Goal: Task Accomplishment & Management: Complete application form

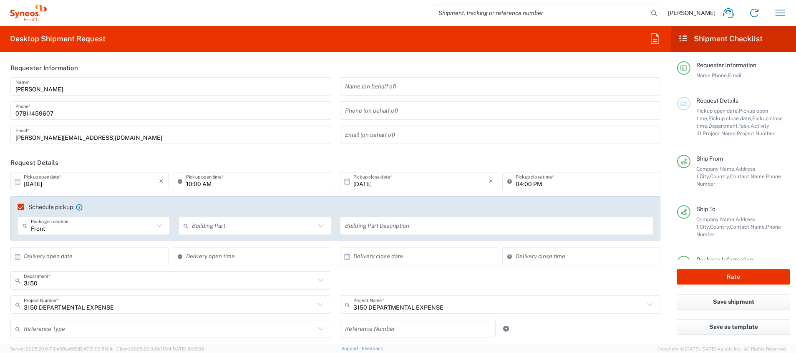
scroll to position [63, 0]
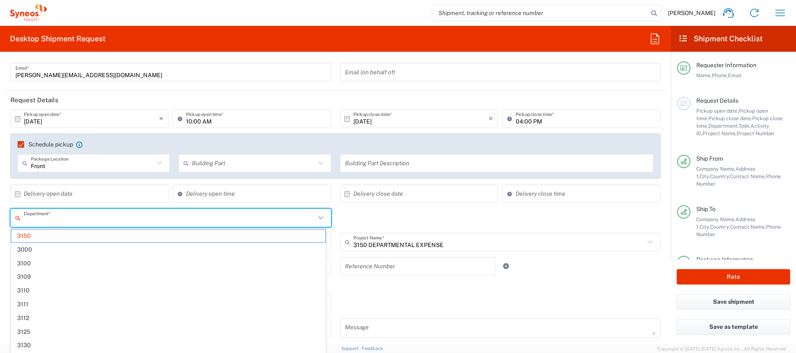
click at [189, 217] on input "text" at bounding box center [170, 218] width 292 height 15
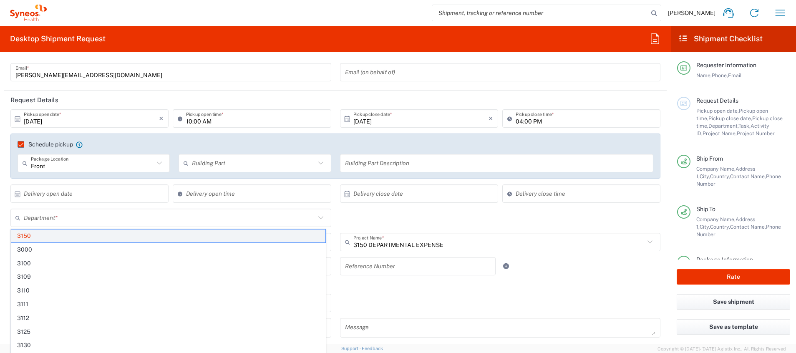
click at [132, 236] on span "3150" at bounding box center [168, 235] width 314 height 13
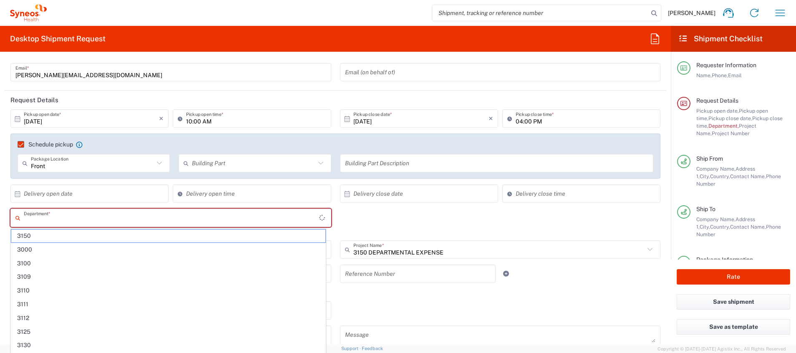
click at [117, 218] on input "text" at bounding box center [171, 218] width 295 height 15
click at [78, 236] on span "3150" at bounding box center [168, 235] width 314 height 13
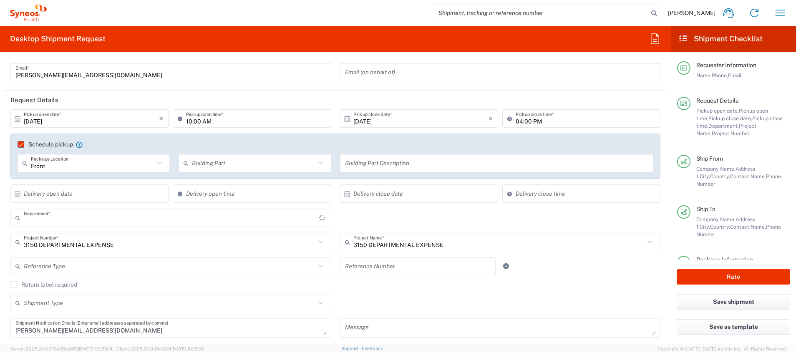
type input "3150"
click at [623, 205] on div "Delivery close time" at bounding box center [581, 196] width 162 height 24
click at [746, 276] on button "Rate" at bounding box center [732, 276] width 113 height 15
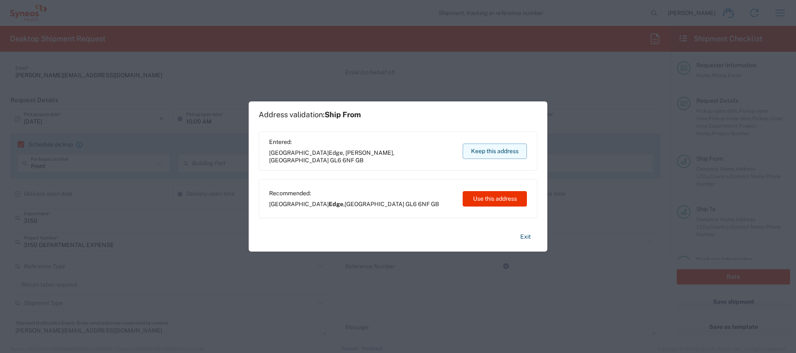
click at [490, 151] on button "Keep this address" at bounding box center [495, 150] width 64 height 15
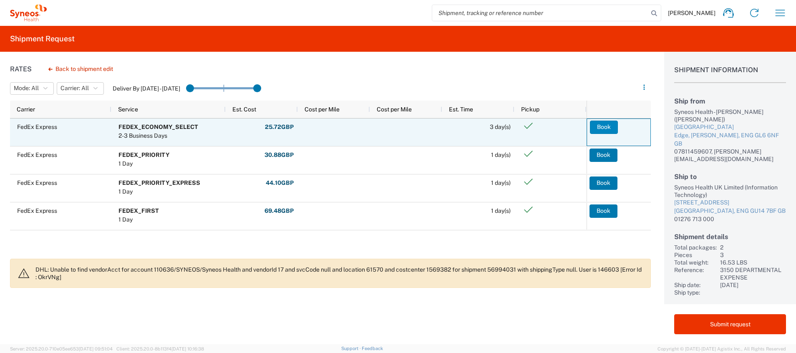
click at [605, 124] on button "Book" at bounding box center [604, 127] width 28 height 13
